Goal: Task Accomplishment & Management: Complete application form

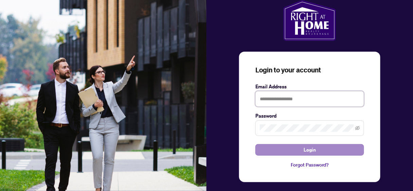
type input "**********"
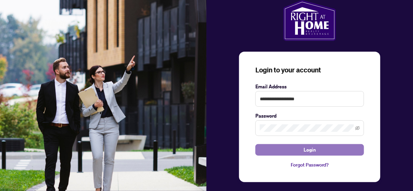
click at [305, 149] on span "Login" at bounding box center [309, 149] width 12 height 11
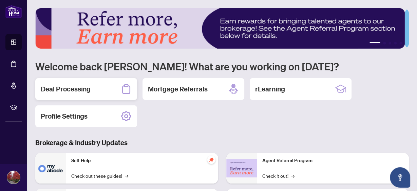
click at [61, 89] on h2 "Deal Processing" at bounding box center [66, 89] width 50 height 10
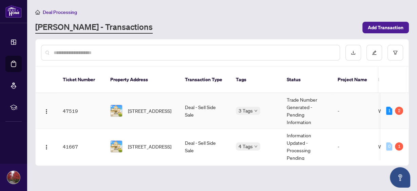
click at [117, 105] on img at bounding box center [117, 111] width 12 height 12
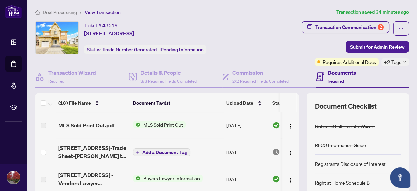
click at [151, 122] on span "MLS Sold Print Out" at bounding box center [163, 124] width 45 height 7
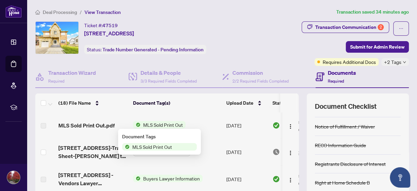
click at [161, 148] on span "MLS Sold Print Out" at bounding box center [152, 146] width 45 height 7
click at [141, 146] on span "MLS Sold Print Out" at bounding box center [152, 146] width 45 height 7
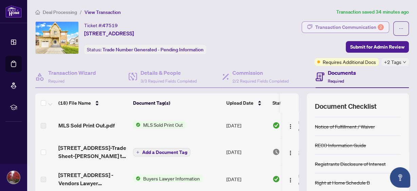
click at [324, 25] on div "Transaction Communication 2" at bounding box center [349, 27] width 69 height 11
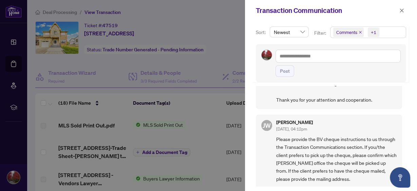
scroll to position [190, 0]
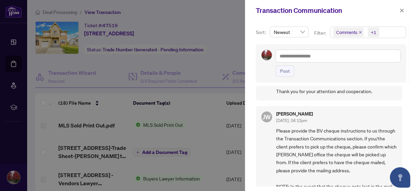
drag, startPoint x: 156, startPoint y: 123, endPoint x: 178, endPoint y: 115, distance: 23.3
click at [157, 123] on div at bounding box center [208, 95] width 417 height 191
click at [401, 9] on icon "close" at bounding box center [401, 10] width 5 height 5
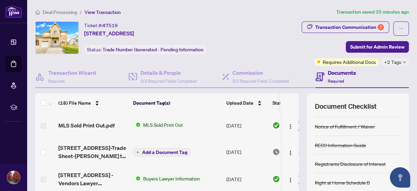
click at [177, 124] on span "MLS Sold Print Out" at bounding box center [163, 124] width 45 height 7
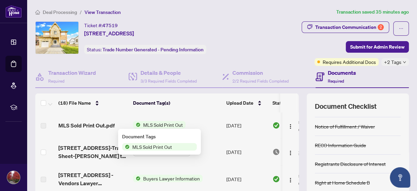
click at [170, 147] on span "MLS Sold Print Out" at bounding box center [152, 146] width 45 height 7
click at [131, 137] on div "Document Tags" at bounding box center [159, 136] width 75 height 7
click at [151, 123] on span "MLS Sold Print Out" at bounding box center [163, 124] width 45 height 7
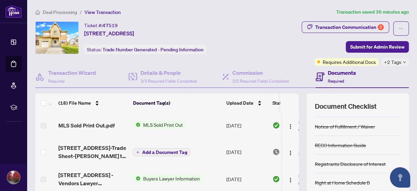
click at [151, 123] on span "MLS Sold Print Out" at bounding box center [163, 124] width 45 height 7
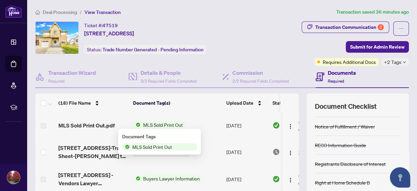
click at [136, 146] on span "MLS Sold Print Out" at bounding box center [152, 146] width 45 height 7
click at [288, 125] on img "button" at bounding box center [290, 126] width 5 height 5
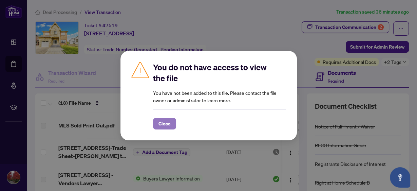
click at [170, 123] on span "Close" at bounding box center [164, 123] width 12 height 11
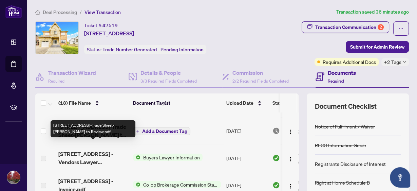
scroll to position [27, 0]
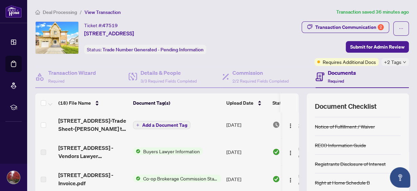
click at [152, 150] on span "Buyers Lawyer Information" at bounding box center [172, 150] width 62 height 7
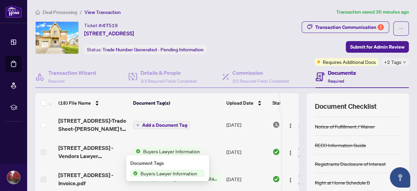
click at [151, 172] on span "Buyers Lawyer Information" at bounding box center [169, 172] width 62 height 7
click at [155, 148] on span "Buyers Lawyer Information" at bounding box center [172, 150] width 62 height 7
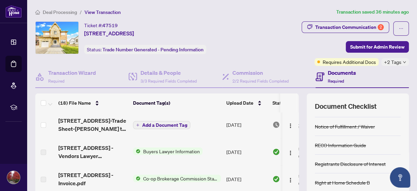
click at [155, 148] on span "Buyers Lawyer Information" at bounding box center [172, 150] width 62 height 7
click at [156, 150] on span "Buyers Lawyer Information" at bounding box center [172, 150] width 62 height 7
click at [275, 150] on img at bounding box center [276, 151] width 7 height 7
click at [247, 150] on td "[DATE]" at bounding box center [247, 151] width 46 height 27
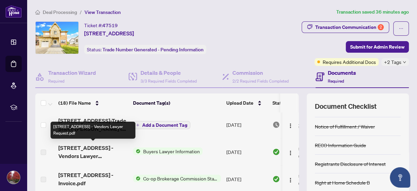
click at [91, 154] on span "[STREET_ADDRESS] - Vendors Lawyer Request.pdf" at bounding box center [92, 152] width 69 height 16
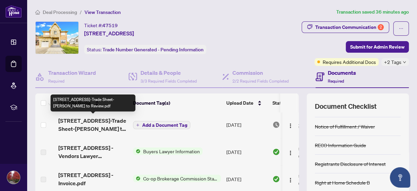
click at [100, 119] on span "[STREET_ADDRESS]-Trade Sheet-[PERSON_NAME] to Review.pdf" at bounding box center [92, 124] width 69 height 16
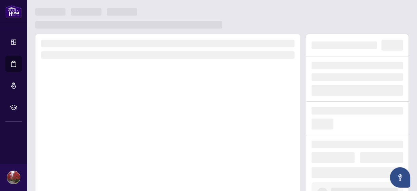
click at [100, 119] on div at bounding box center [167, 128] width 265 height 189
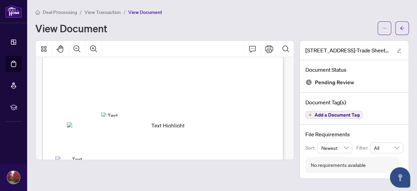
scroll to position [81, 0]
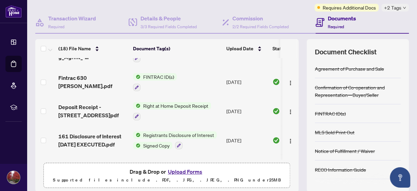
scroll to position [244, 0]
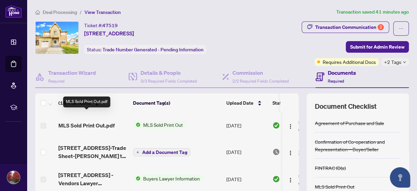
scroll to position [27, 0]
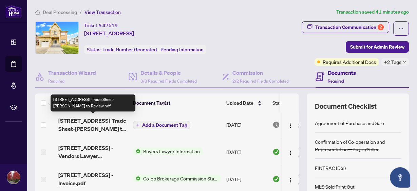
click at [86, 120] on span "[STREET_ADDRESS]-Trade Sheet-[PERSON_NAME] to Review.pdf" at bounding box center [92, 124] width 69 height 16
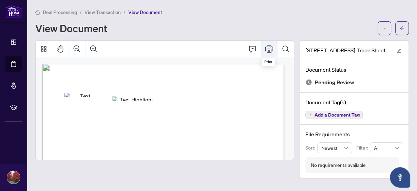
click at [269, 48] on icon "Print" at bounding box center [269, 48] width 8 height 7
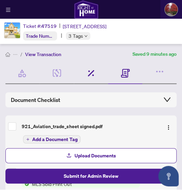
scroll to position [84, 0]
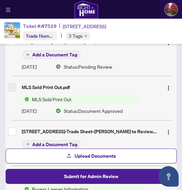
click at [128, 140] on div "Add a Document Tag" at bounding box center [98, 143] width 152 height 9
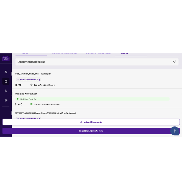
scroll to position [84, 0]
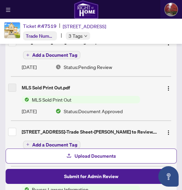
click at [89, 154] on span "Upload Documents" at bounding box center [95, 155] width 41 height 11
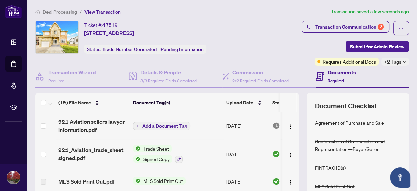
scroll to position [0, 0]
click at [361, 48] on span "Submit for Admin Review" at bounding box center [377, 46] width 54 height 11
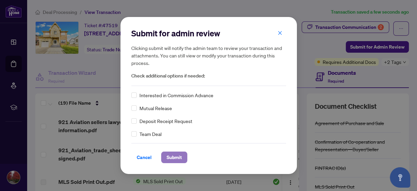
click at [178, 154] on span "Submit" at bounding box center [174, 157] width 15 height 11
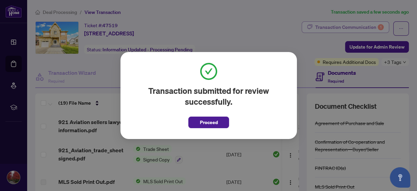
click at [333, 24] on div "Transaction submitted for review successfully. Proceed Cancel OK" at bounding box center [208, 95] width 417 height 191
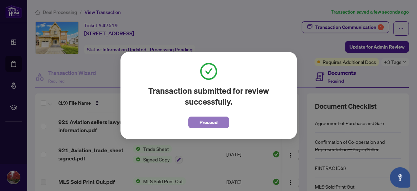
click at [209, 124] on span "Proceed" at bounding box center [209, 122] width 18 height 11
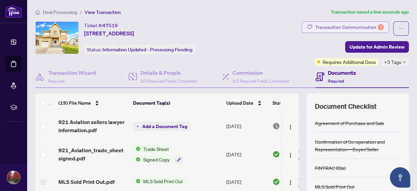
click at [333, 26] on div "Transaction Communication 1" at bounding box center [349, 27] width 69 height 11
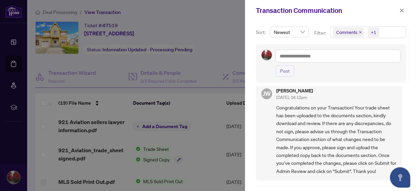
scroll to position [380, 0]
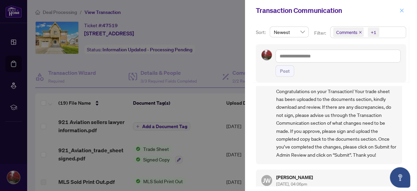
click at [401, 10] on icon "close" at bounding box center [401, 10] width 5 height 5
